Goal: Transaction & Acquisition: Purchase product/service

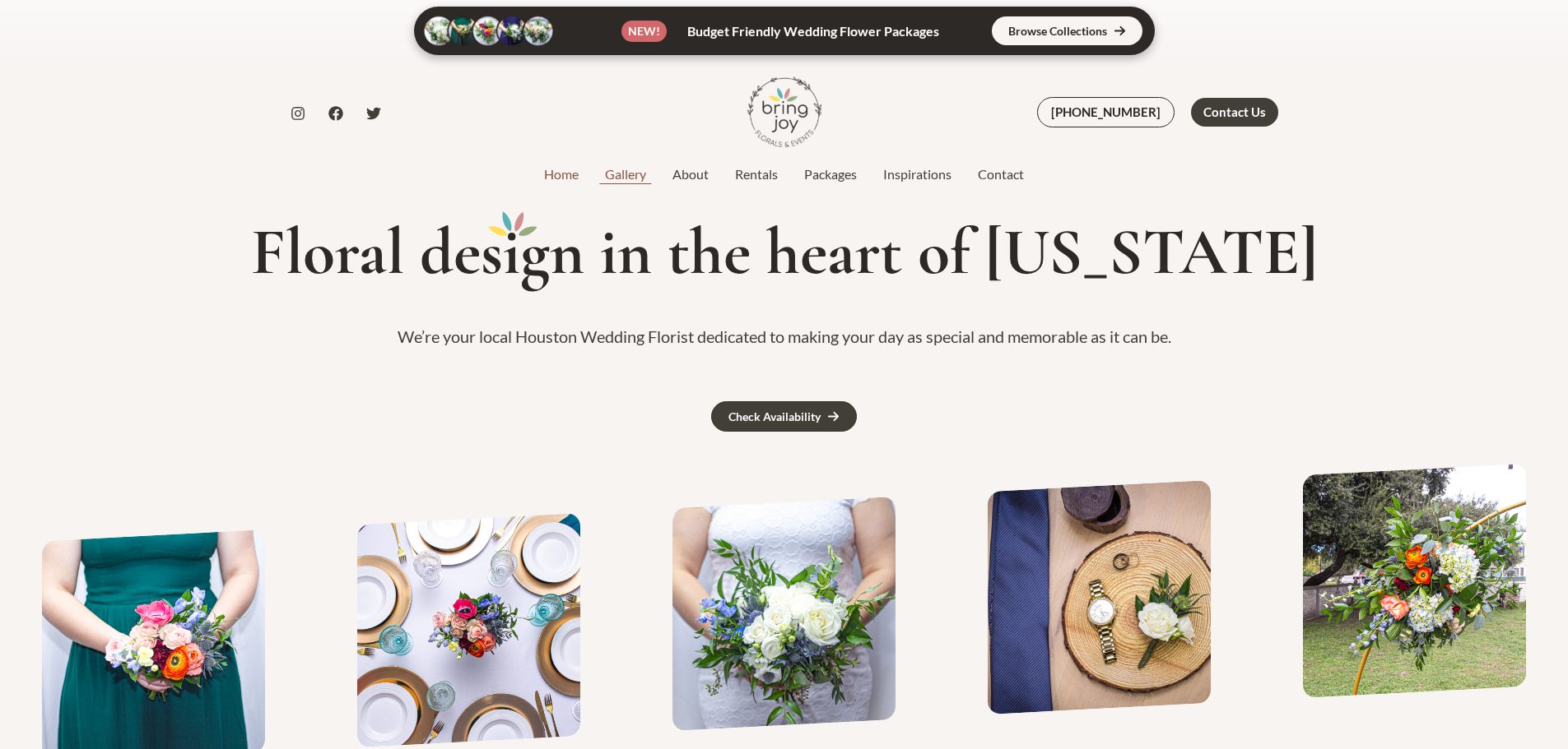
click at [628, 176] on link "Gallery" at bounding box center [626, 174] width 68 height 20
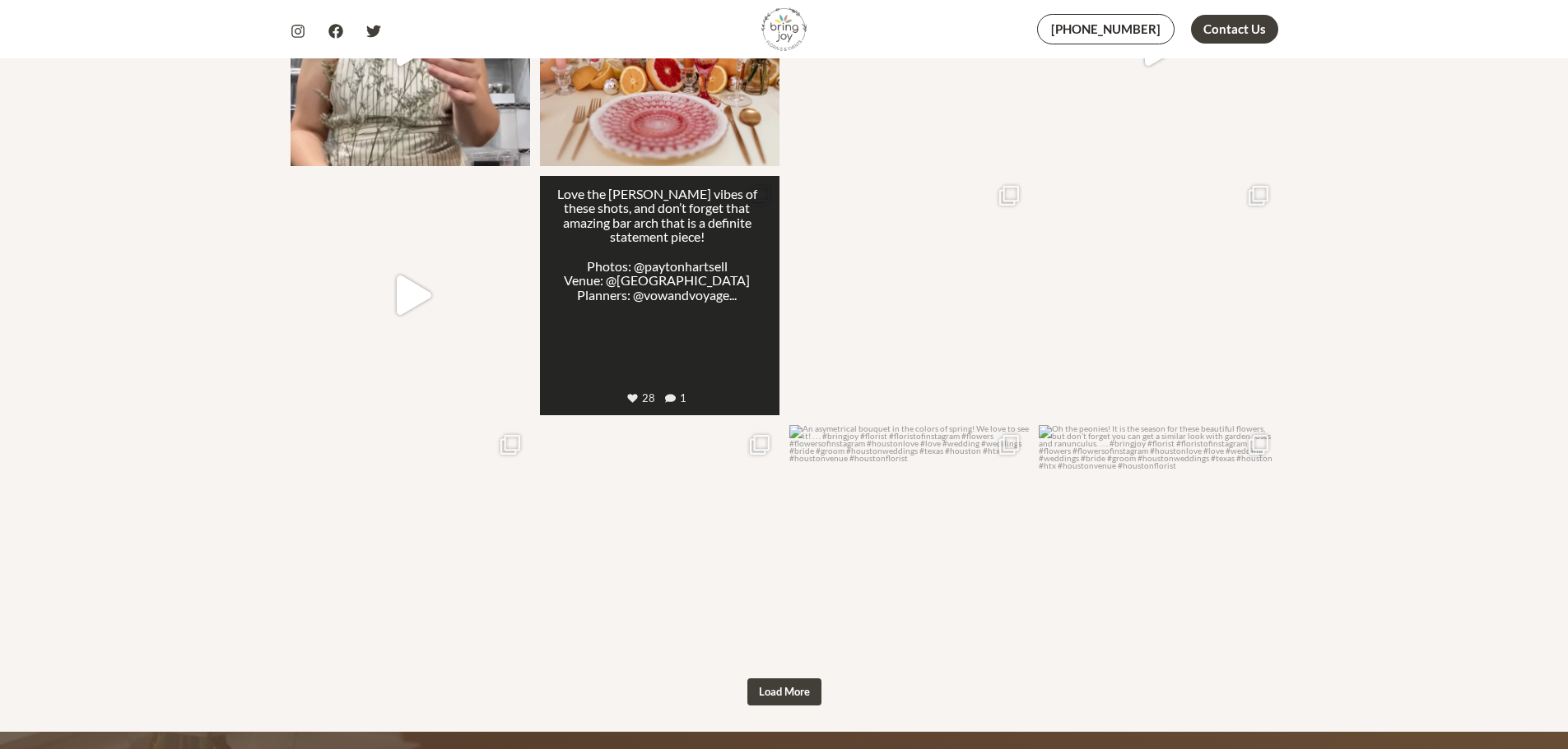
scroll to position [1974, 0]
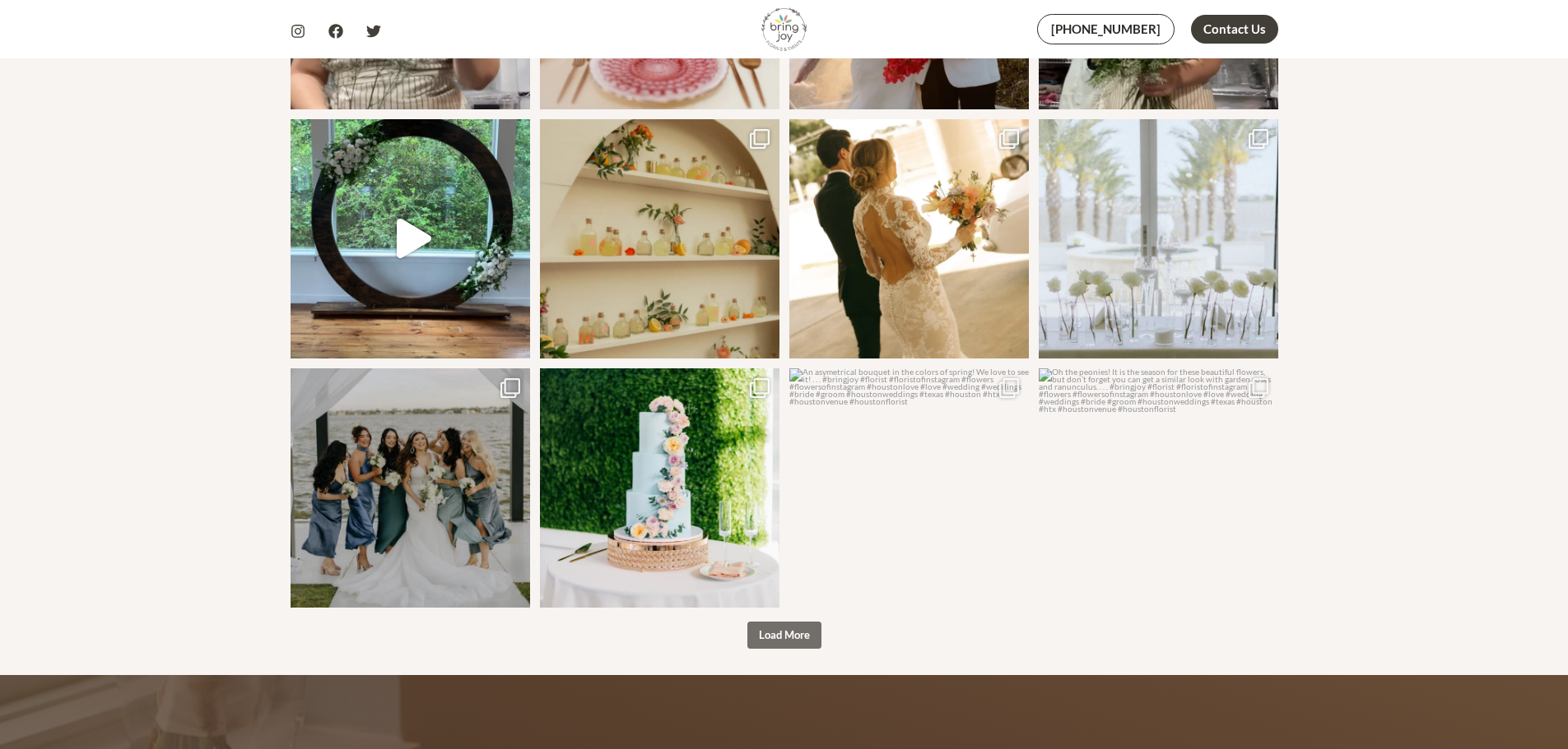
click at [757, 622] on button "Load More" at bounding box center [784, 635] width 74 height 28
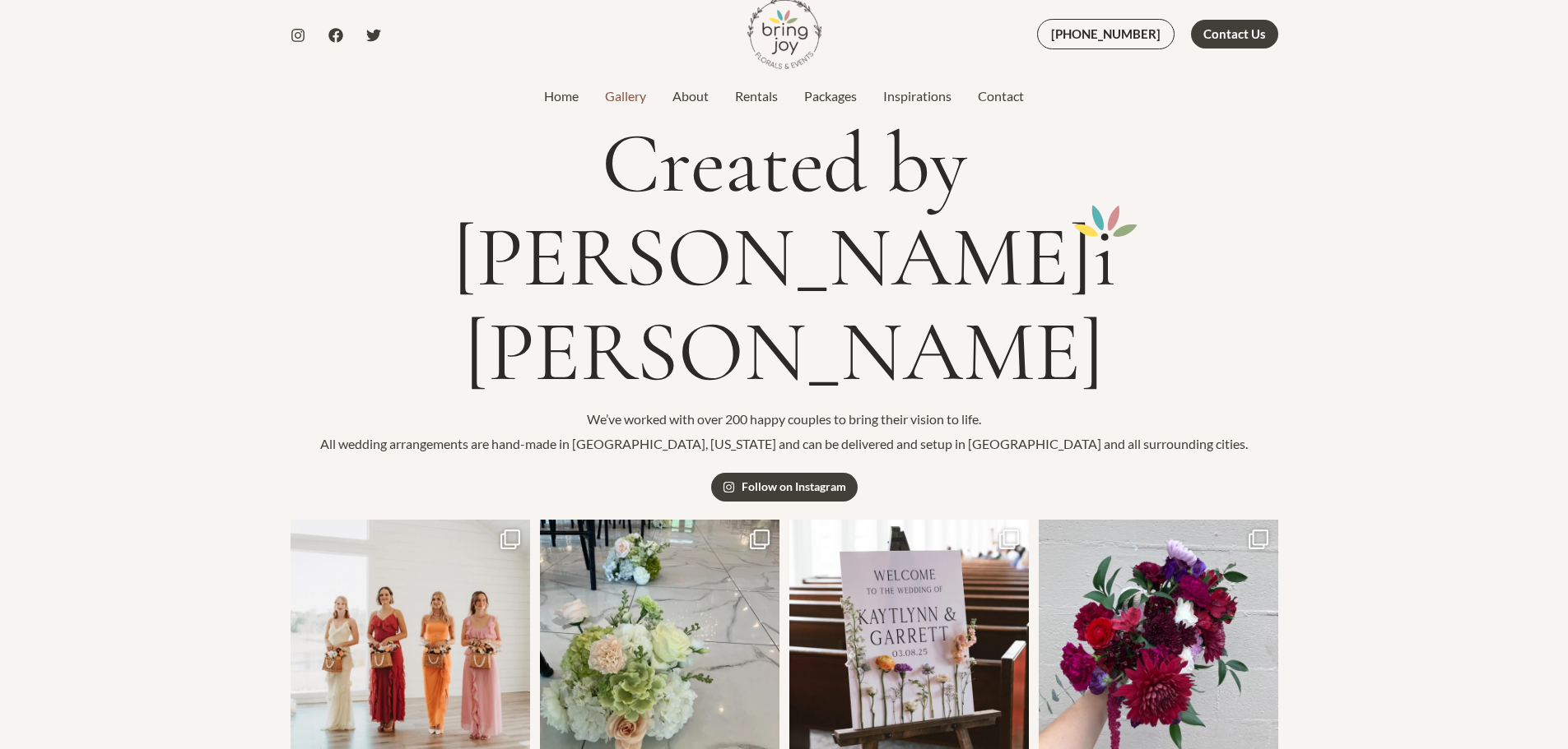
scroll to position [0, 0]
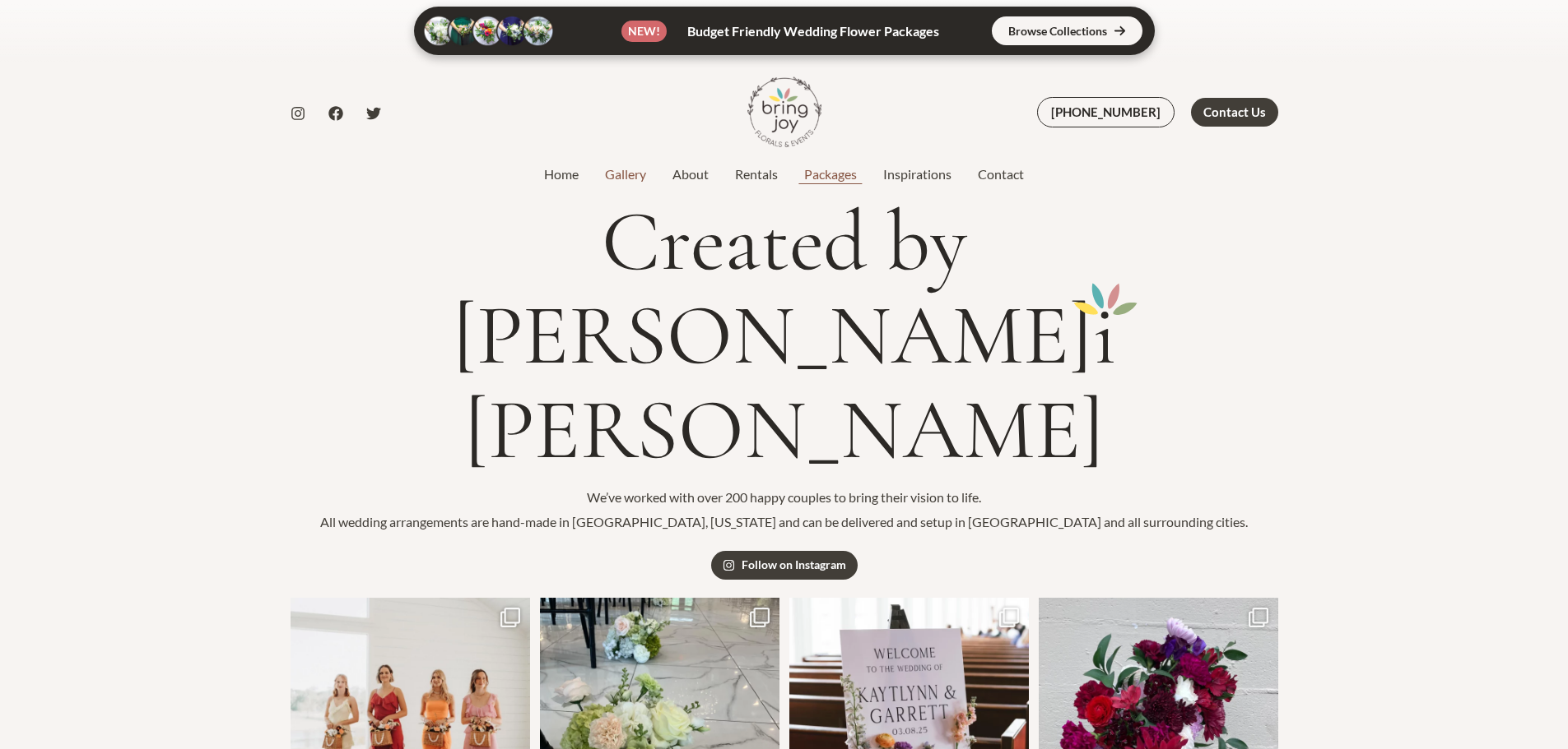
click at [804, 174] on link "Packages" at bounding box center [830, 174] width 79 height 20
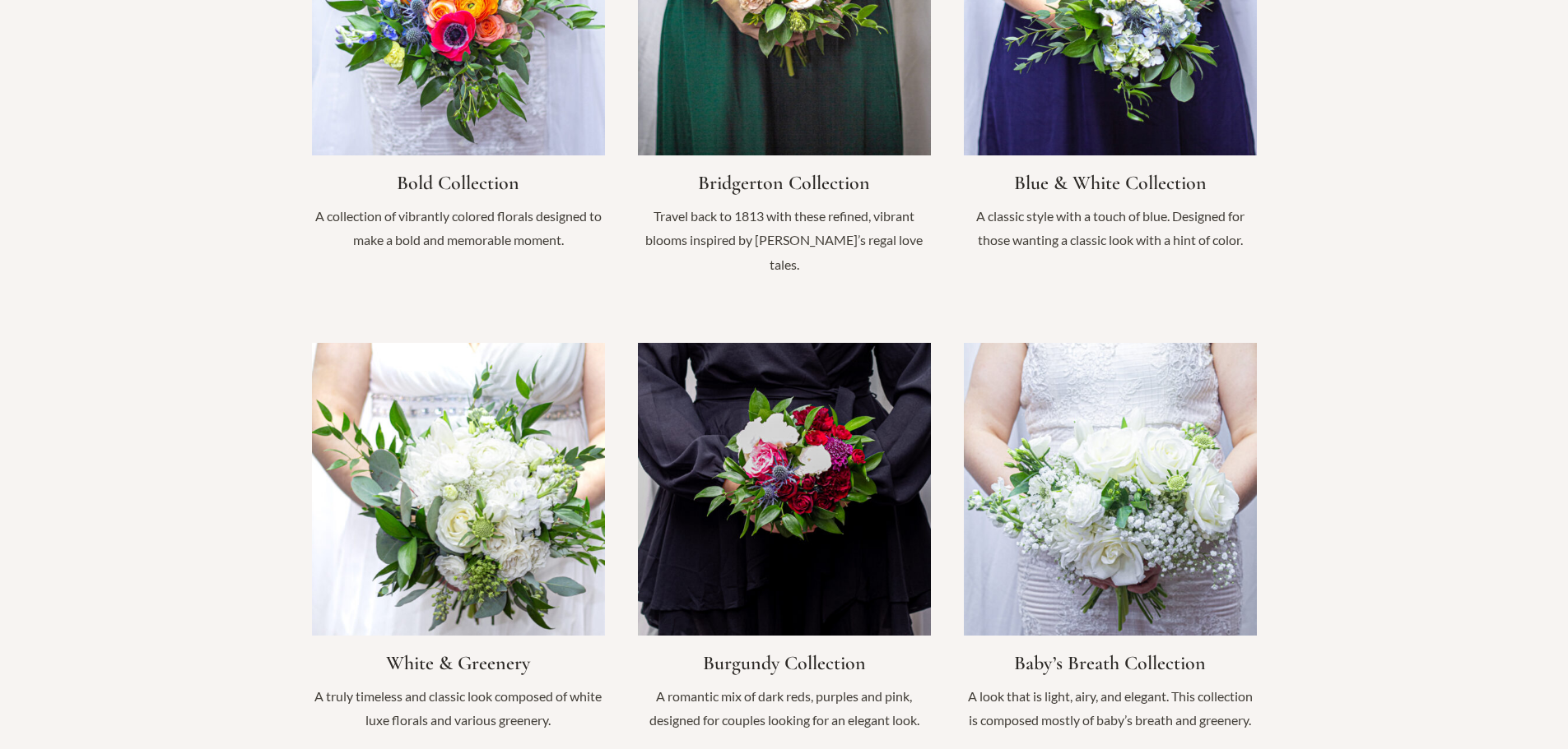
scroll to position [1480, 0]
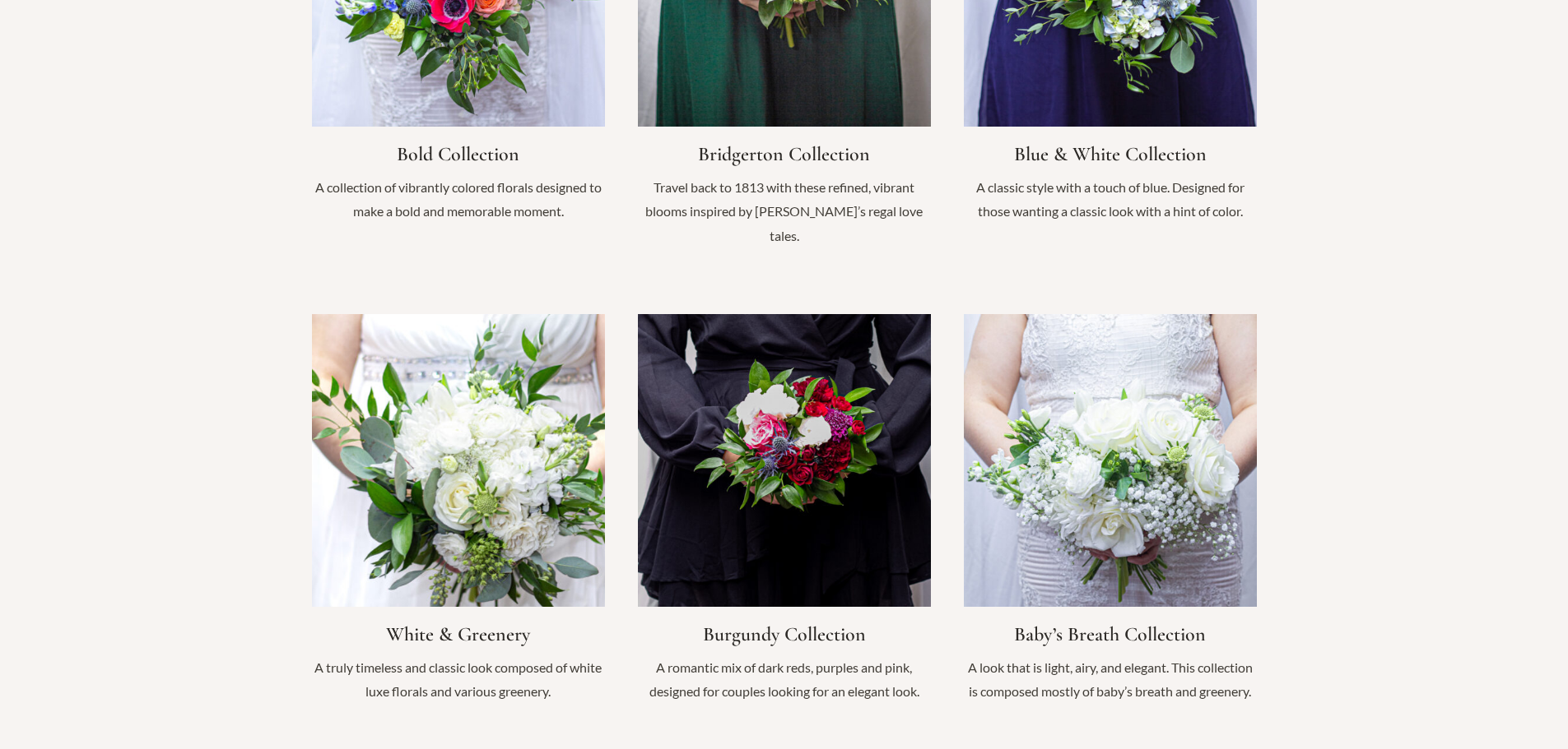
click at [447, 608] on link "Infobox Link" at bounding box center [459, 517] width 293 height 406
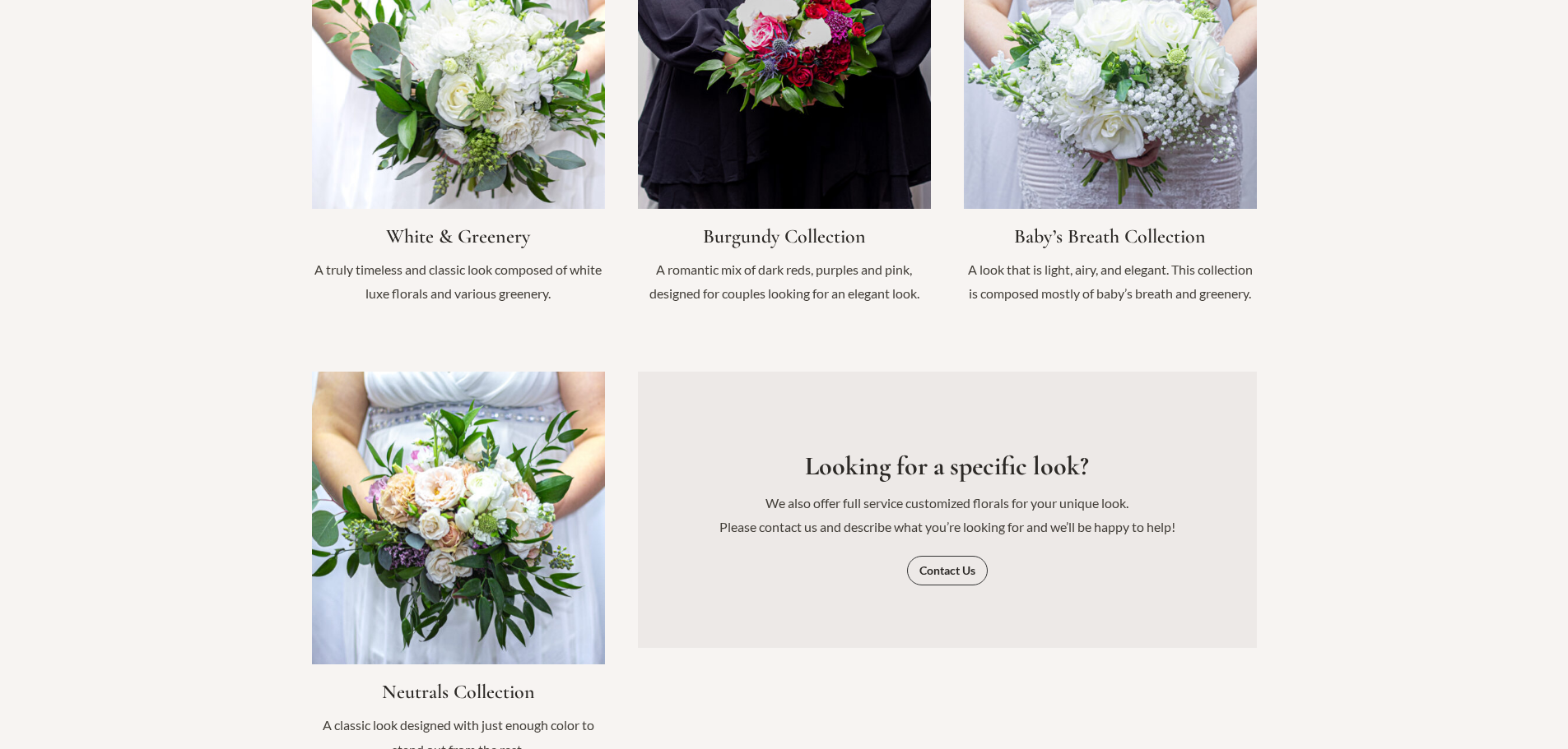
scroll to position [1974, 0]
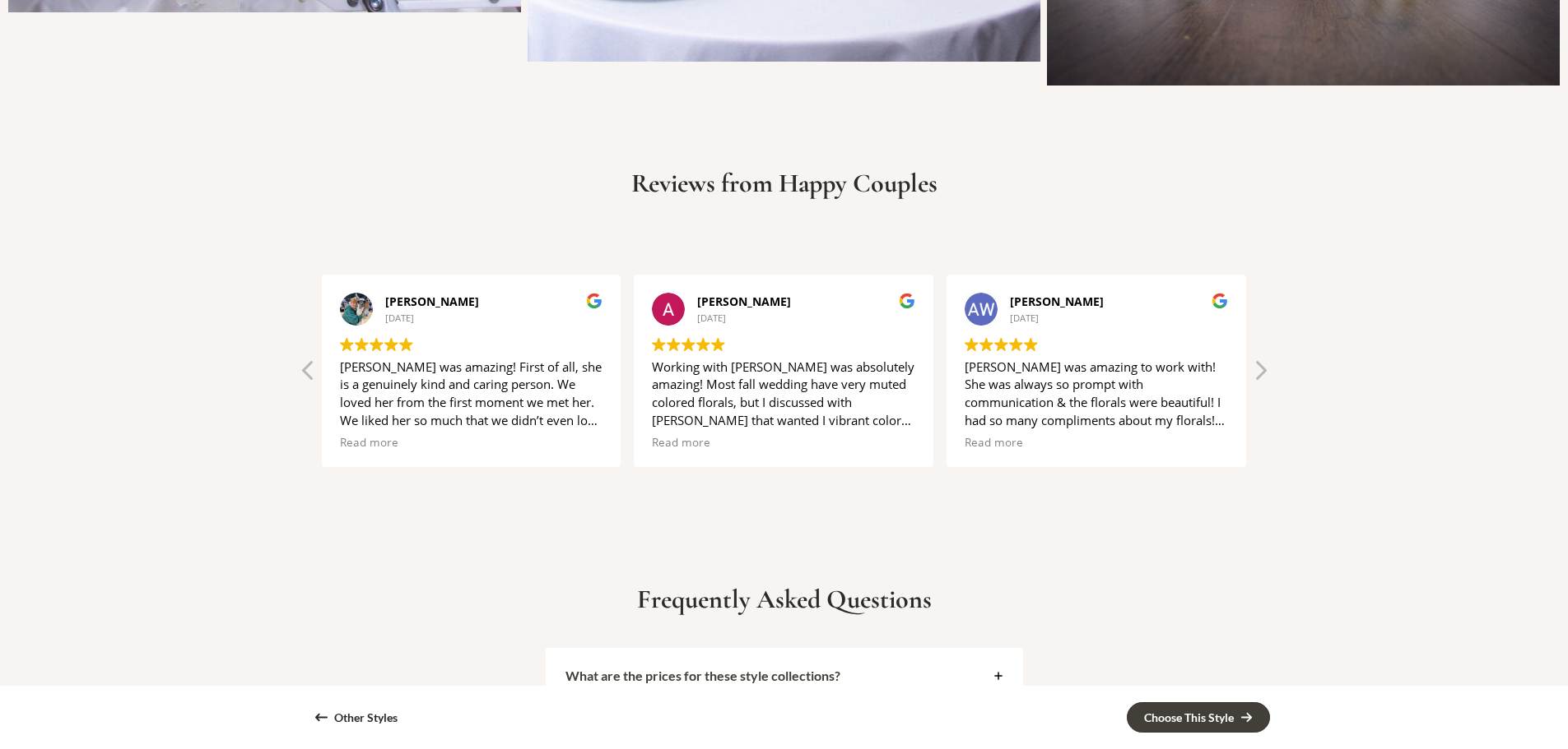
scroll to position [4277, 0]
